Goal: Navigation & Orientation: Find specific page/section

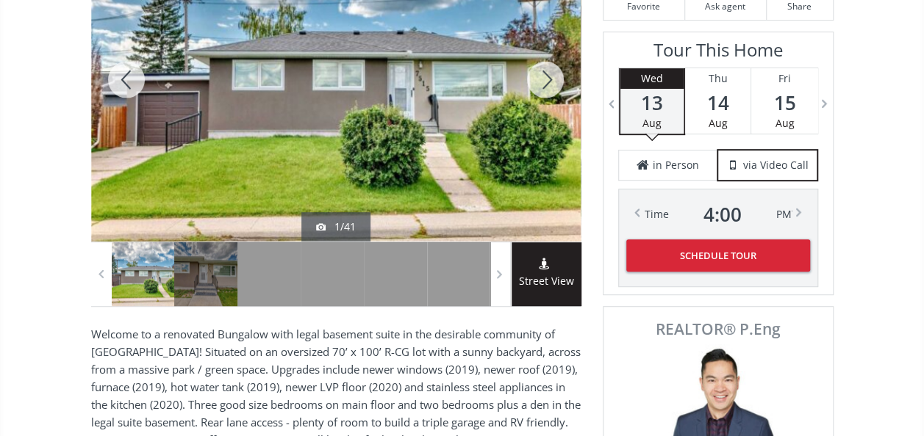
scroll to position [294, 0]
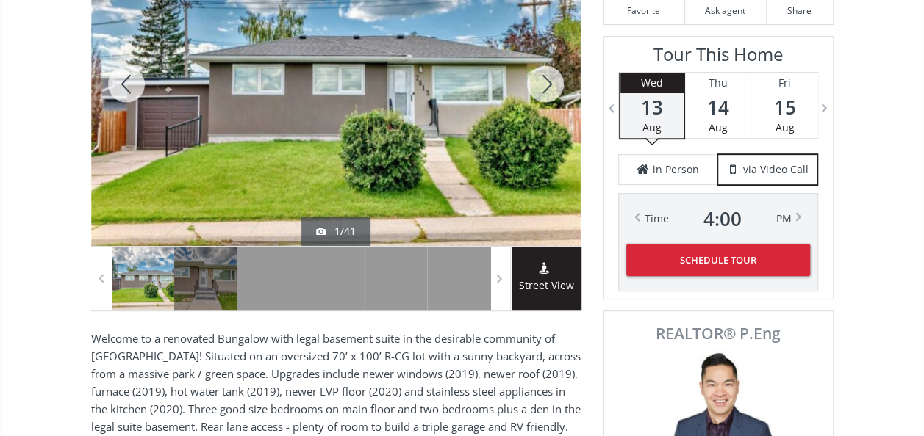
click at [537, 84] on div at bounding box center [545, 84] width 71 height 324
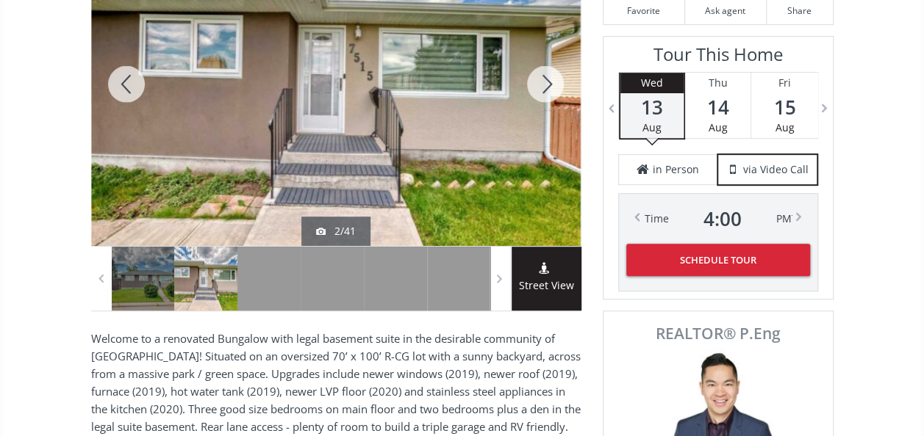
click at [537, 84] on div at bounding box center [545, 84] width 71 height 324
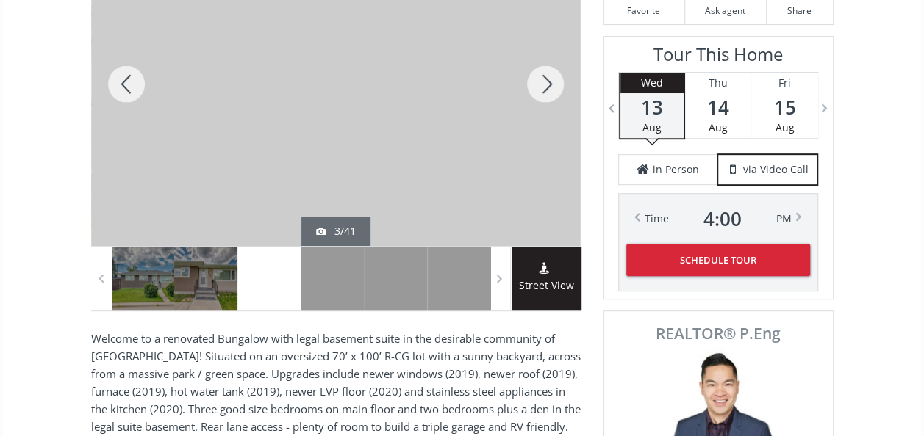
click at [537, 84] on div at bounding box center [545, 84] width 71 height 324
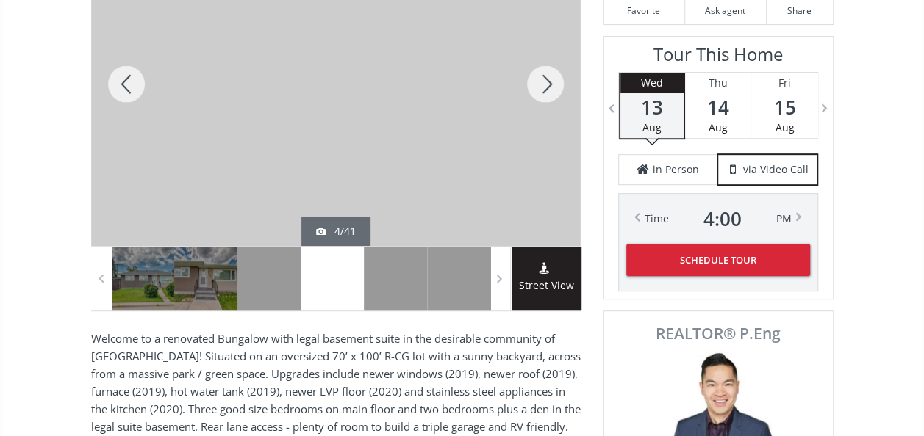
click at [537, 84] on div at bounding box center [545, 84] width 71 height 324
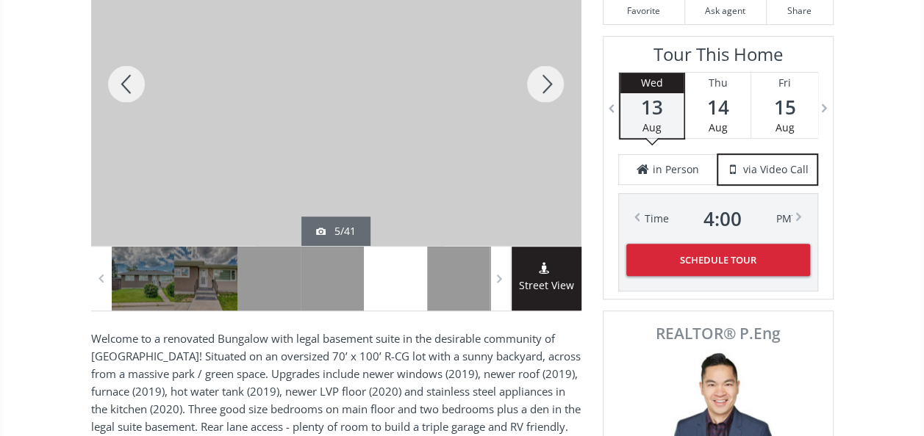
click at [537, 84] on div at bounding box center [545, 84] width 71 height 324
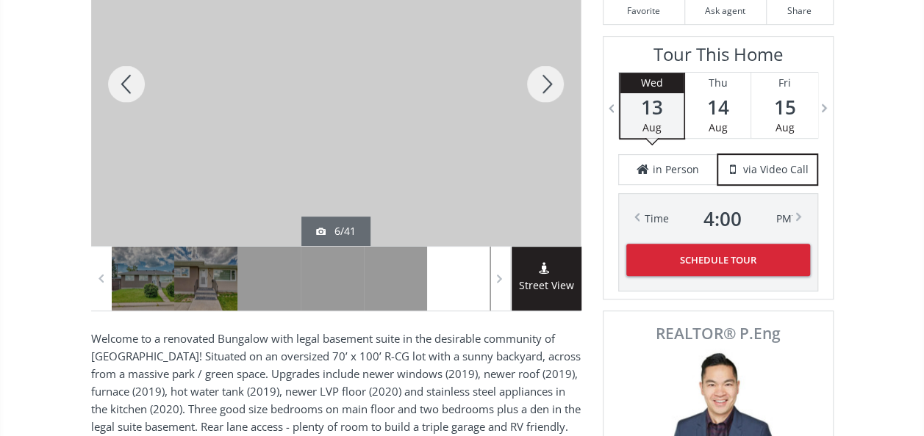
click at [537, 84] on div at bounding box center [545, 84] width 71 height 324
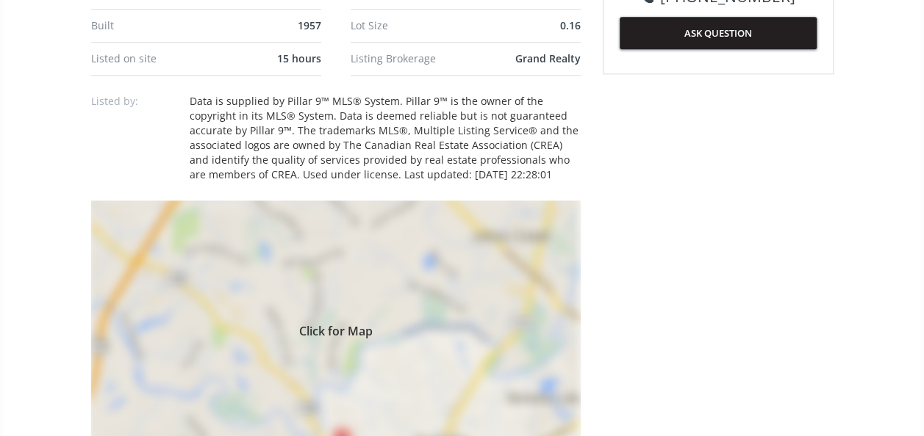
scroll to position [955, 0]
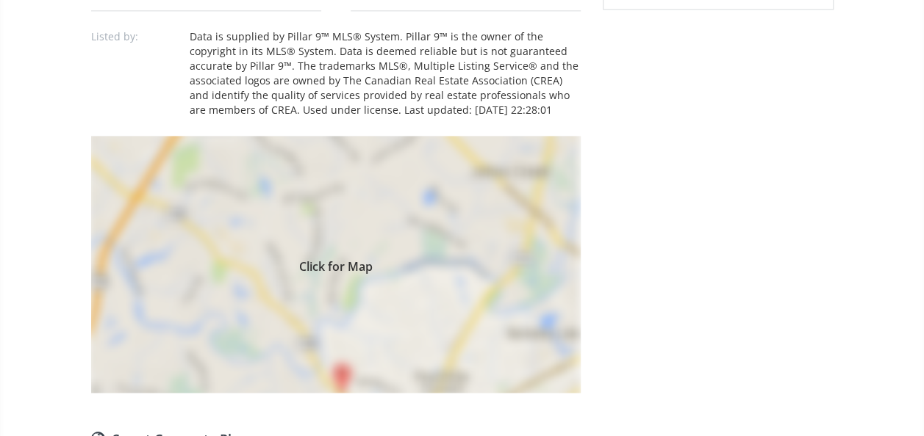
click at [338, 224] on div "Click for Map" at bounding box center [335, 264] width 489 height 257
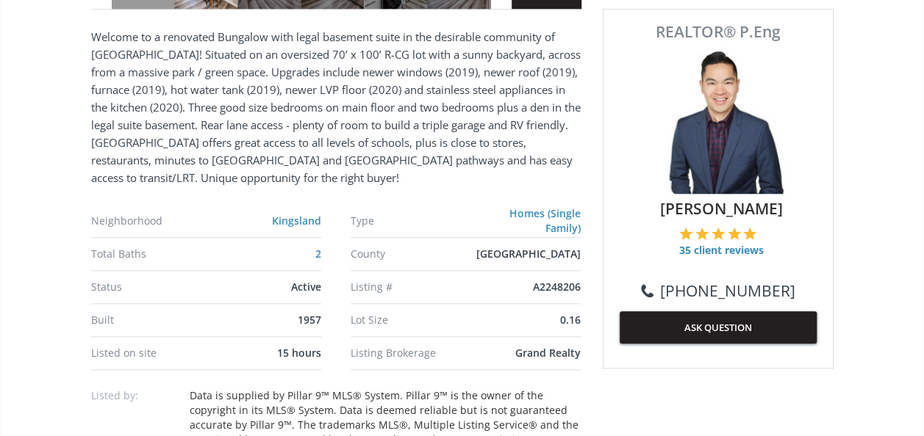
scroll to position [588, 0]
